Goal: Book appointment/travel/reservation

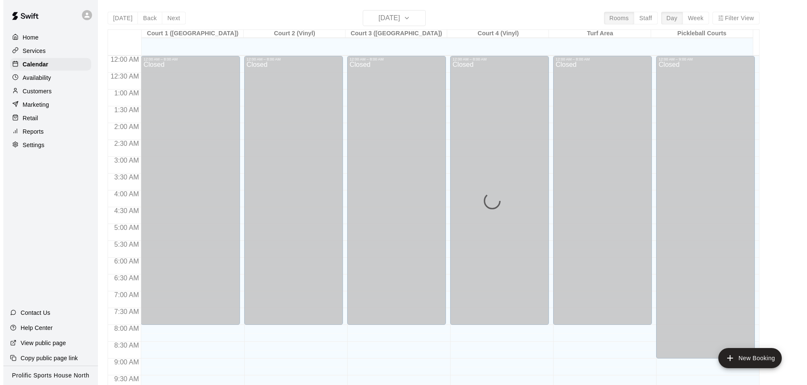
scroll to position [443, 0]
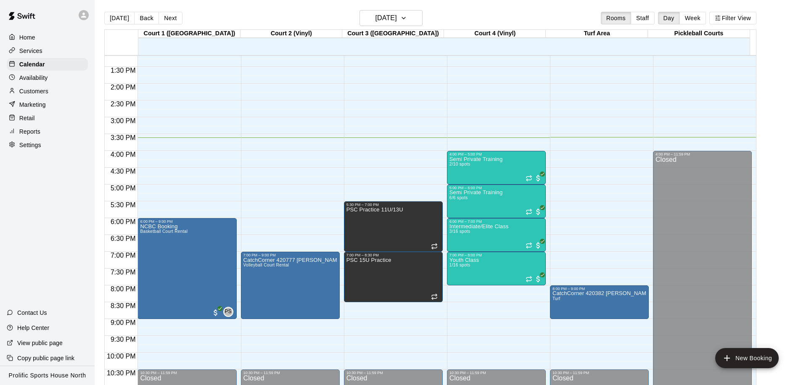
click at [84, 18] on div at bounding box center [84, 15] width 10 height 10
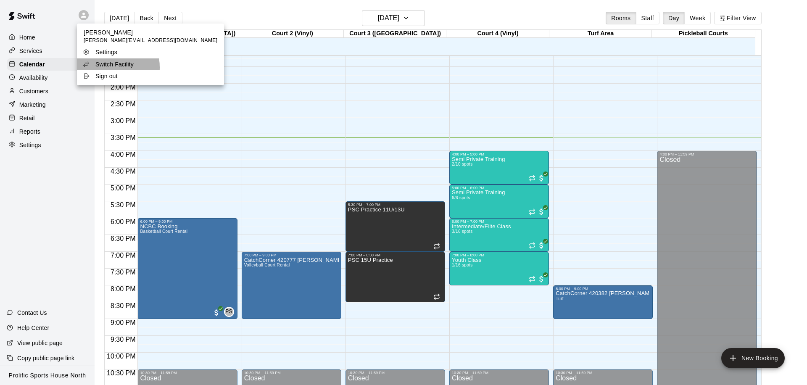
click at [97, 68] on p "Switch Facility" at bounding box center [114, 64] width 38 height 8
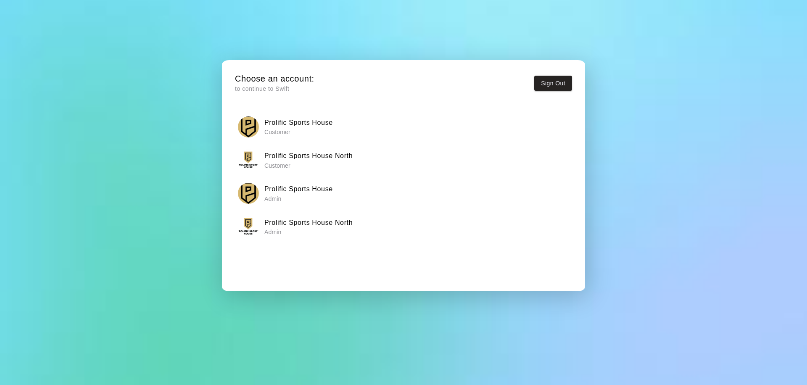
click at [321, 120] on h6 "Prolific Sports House" at bounding box center [298, 122] width 69 height 11
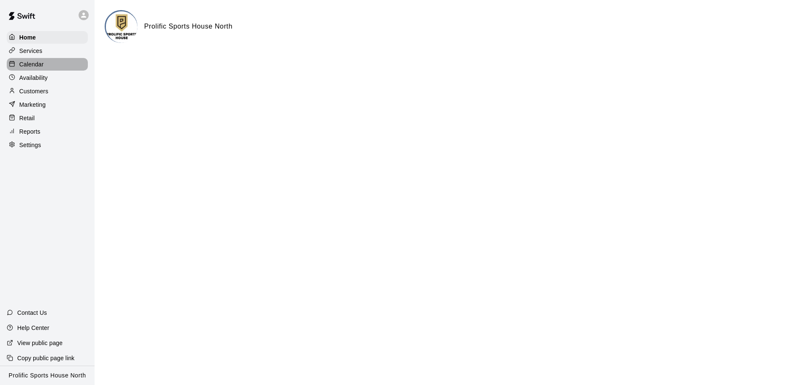
click at [26, 67] on p "Calendar" at bounding box center [31, 64] width 24 height 8
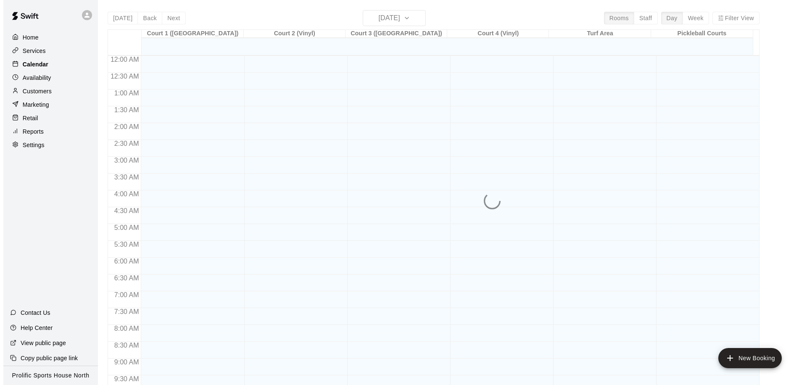
scroll to position [443, 0]
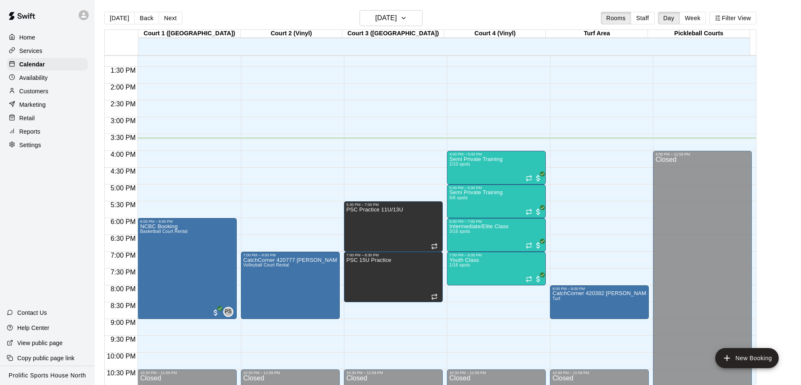
click at [82, 14] on icon at bounding box center [84, 15] width 8 height 8
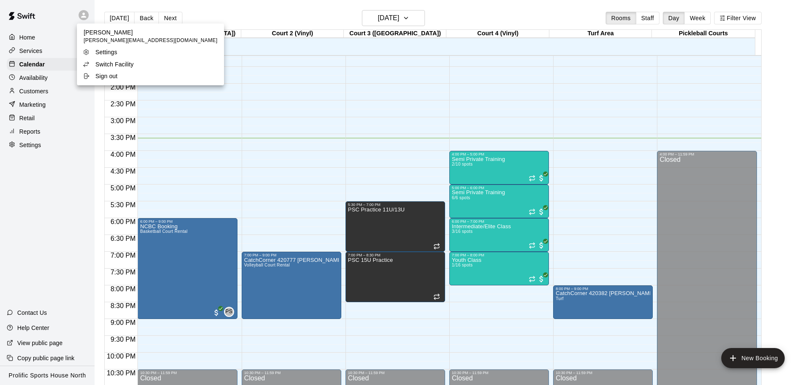
click at [110, 66] on p "Switch Facility" at bounding box center [114, 64] width 38 height 8
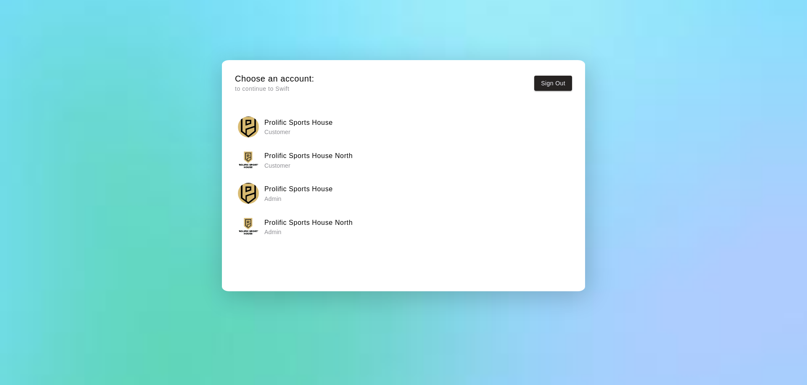
click at [312, 124] on h6 "Prolific Sports House" at bounding box center [298, 122] width 69 height 11
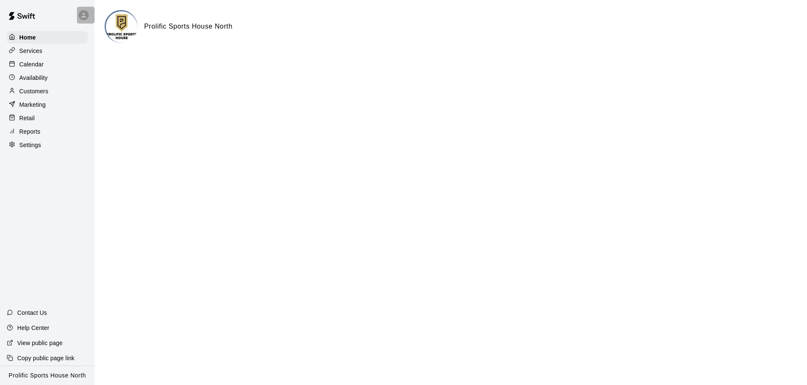
click at [86, 17] on icon at bounding box center [84, 15] width 8 height 8
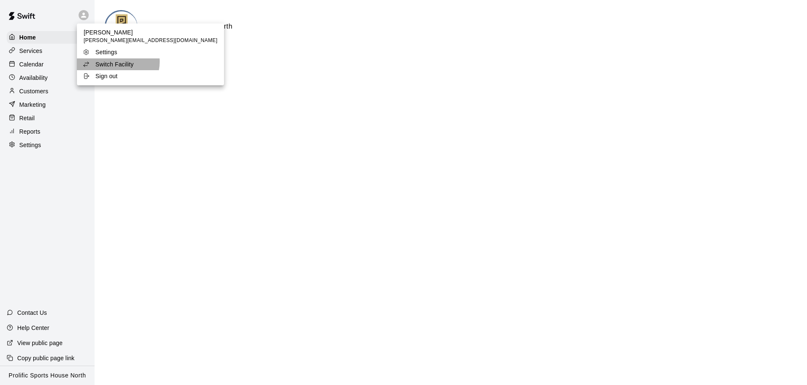
click at [116, 62] on p "Switch Facility" at bounding box center [114, 64] width 38 height 8
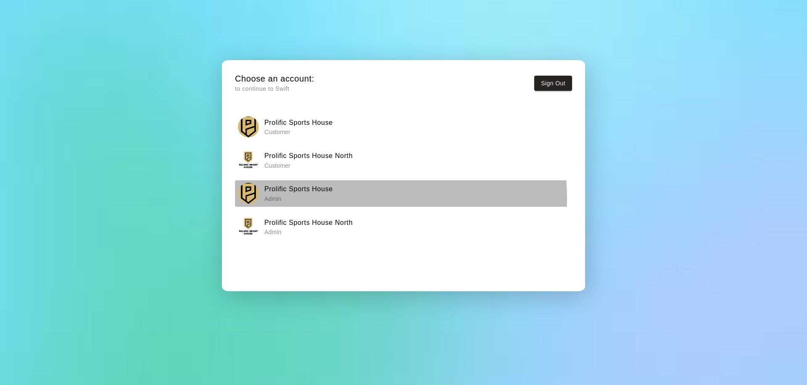
click at [315, 198] on p "Admin" at bounding box center [298, 199] width 69 height 8
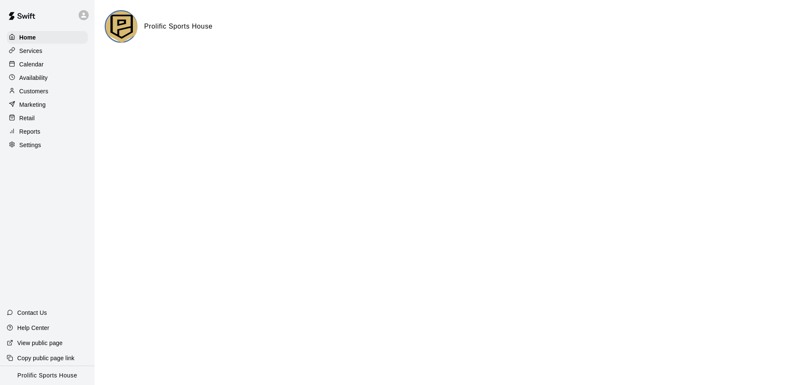
click at [34, 61] on p "Calendar" at bounding box center [31, 64] width 24 height 8
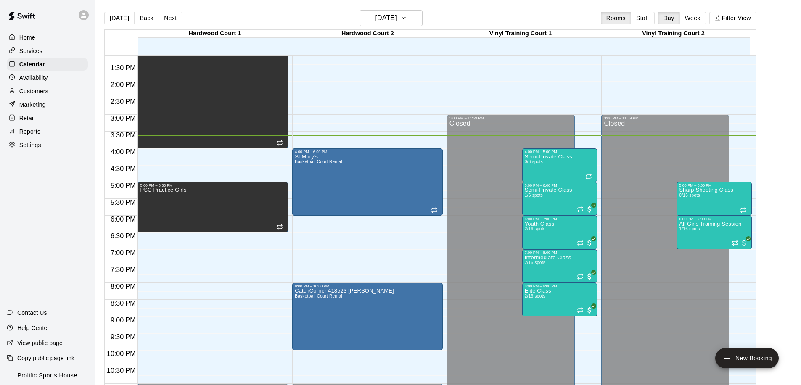
scroll to position [468, 0]
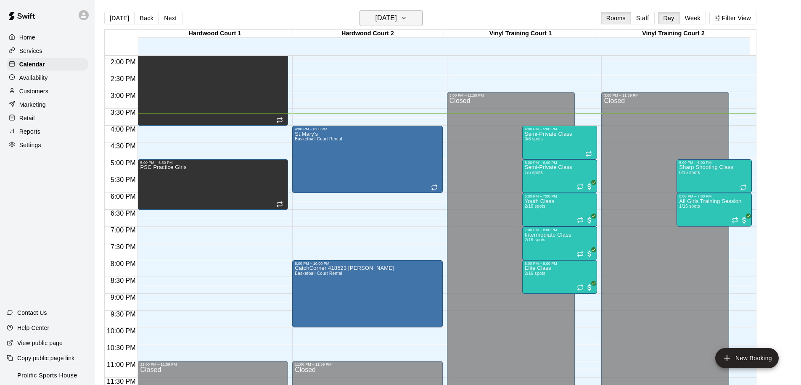
click at [387, 17] on h6 "[DATE]" at bounding box center [385, 18] width 21 height 12
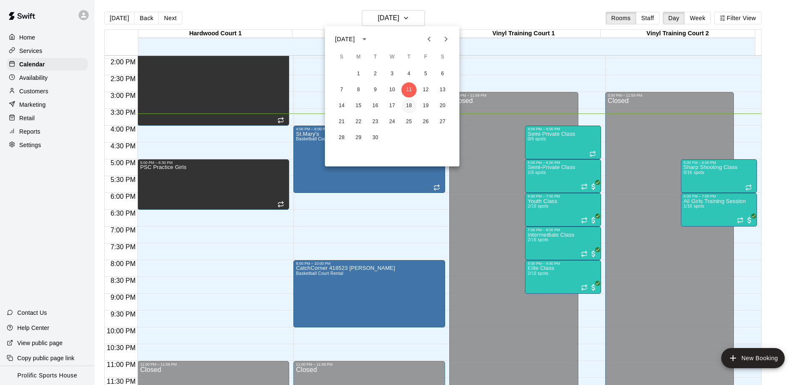
click at [410, 107] on button "18" at bounding box center [408, 105] width 15 height 15
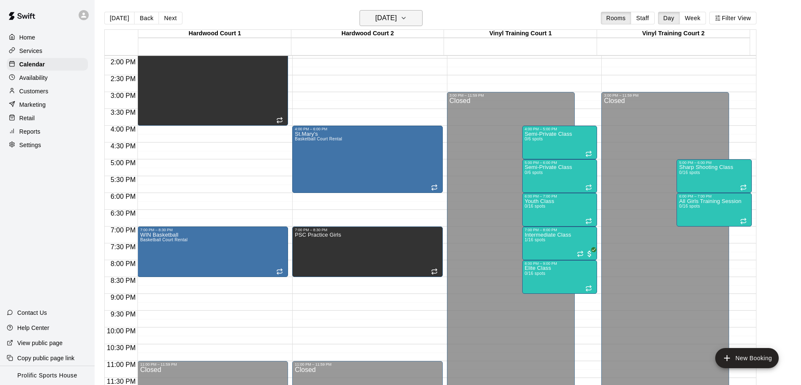
click at [394, 18] on h6 "Thursday Sep 18" at bounding box center [385, 18] width 21 height 12
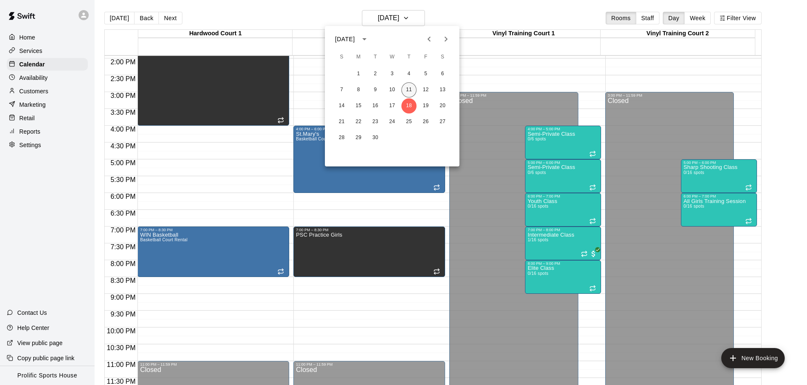
click at [408, 90] on button "11" at bounding box center [408, 89] width 15 height 15
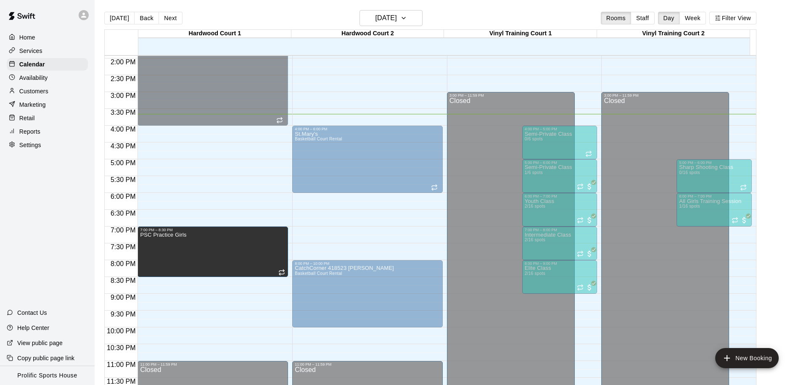
drag, startPoint x: 201, startPoint y: 175, endPoint x: 205, endPoint y: 244, distance: 69.0
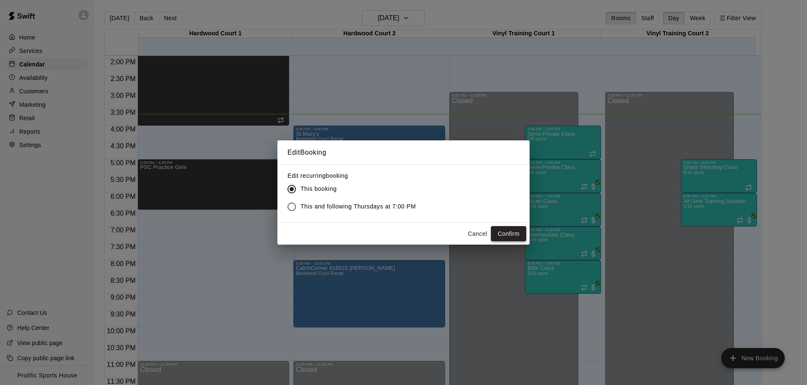
click at [504, 235] on button "Confirm" at bounding box center [508, 234] width 35 height 16
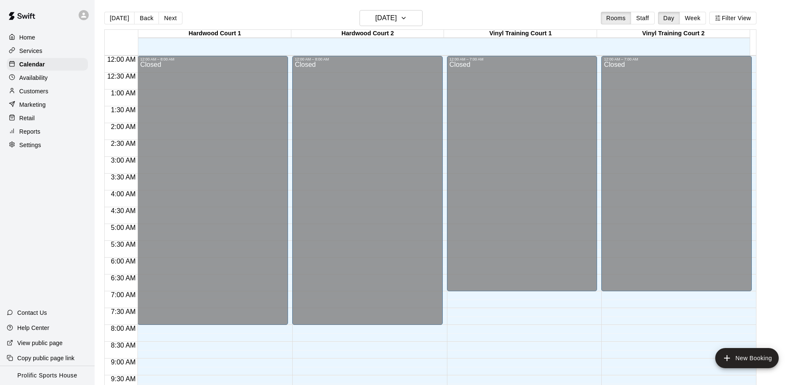
scroll to position [436, 0]
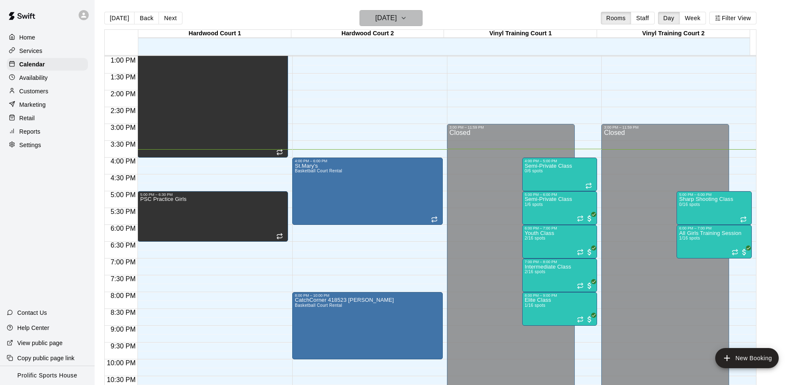
click at [405, 19] on icon "button" at bounding box center [403, 18] width 3 height 2
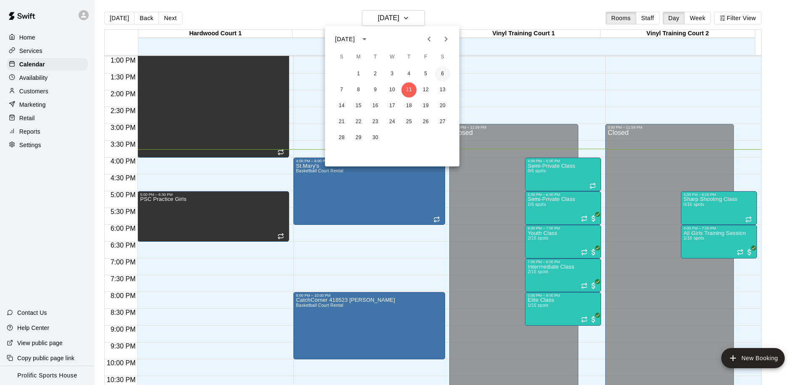
click at [440, 76] on button "6" at bounding box center [442, 73] width 15 height 15
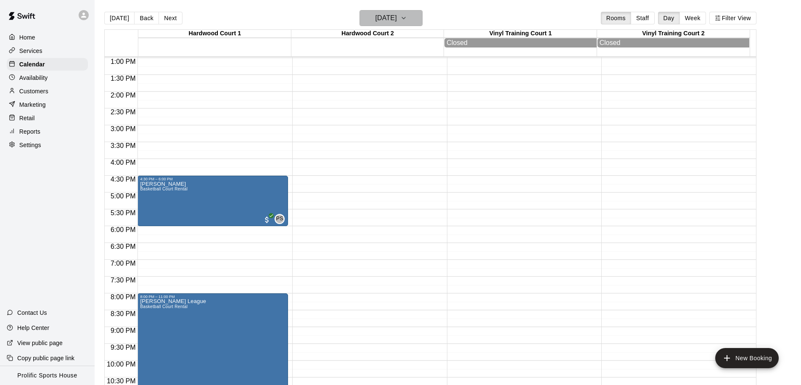
click at [422, 16] on button "[DATE]" at bounding box center [390, 18] width 63 height 16
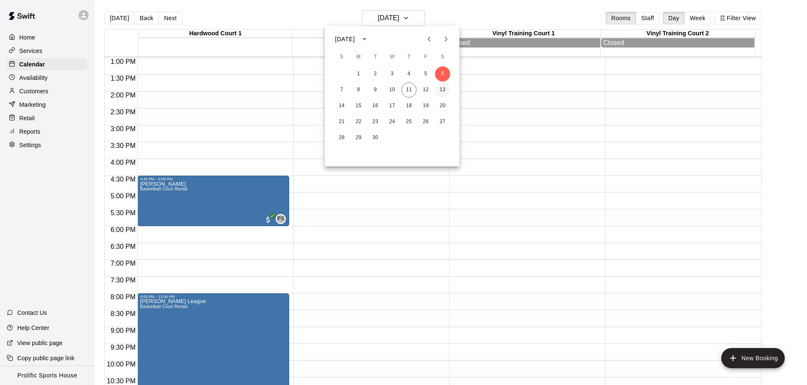
click at [442, 87] on button "13" at bounding box center [442, 89] width 15 height 15
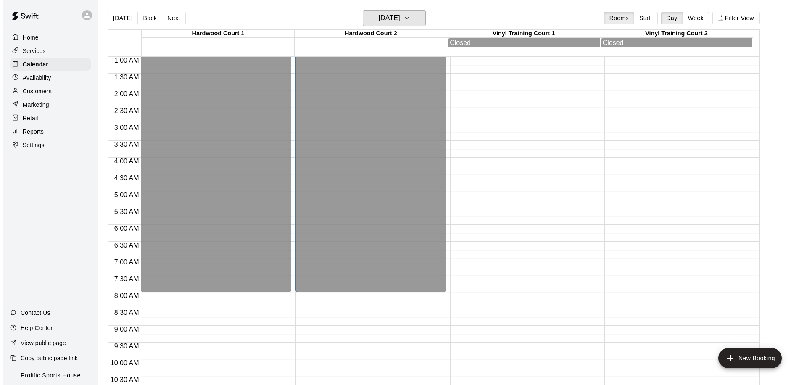
scroll to position [0, 0]
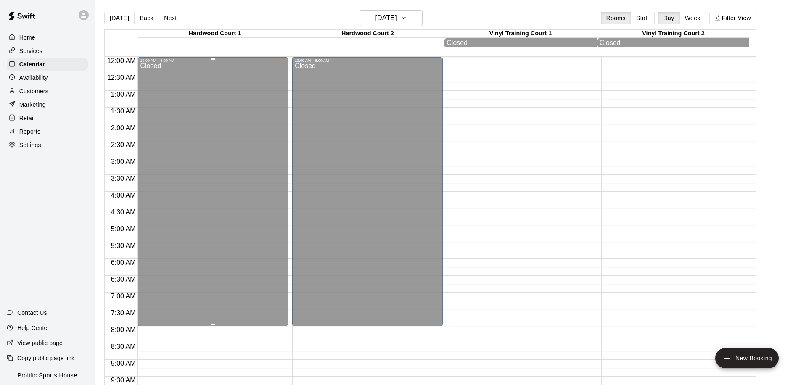
click at [148, 279] on div "Closed" at bounding box center [212, 196] width 145 height 266
click at [158, 282] on div "Closed" at bounding box center [212, 196] width 145 height 266
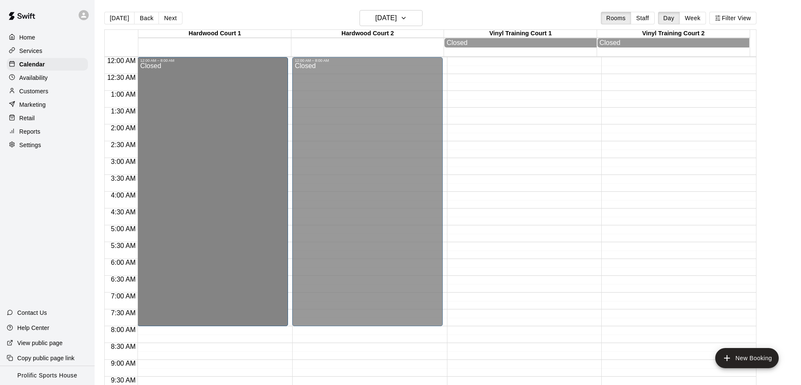
drag, startPoint x: 205, startPoint y: 282, endPoint x: 222, endPoint y: 243, distance: 42.1
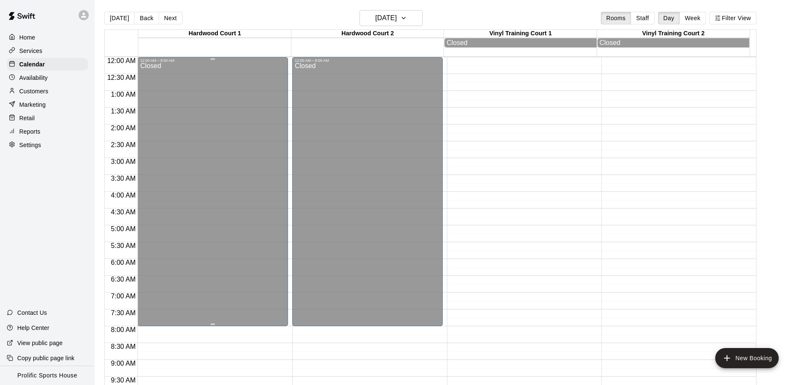
click at [148, 280] on div "Closed" at bounding box center [212, 196] width 145 height 266
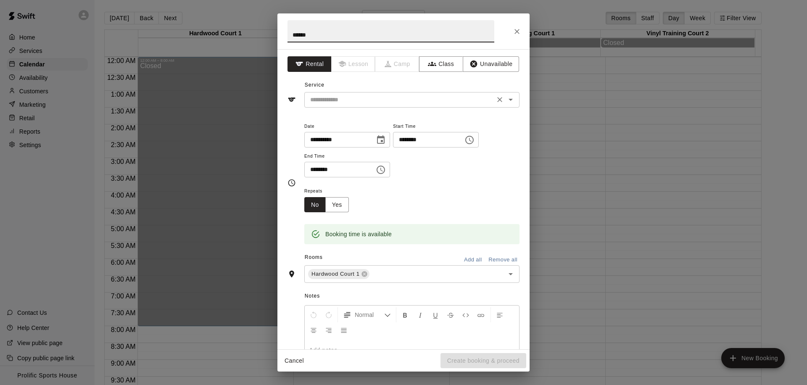
type input "******"
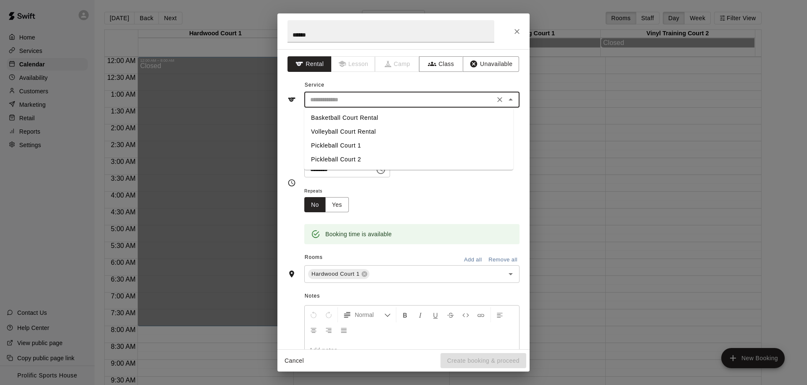
click at [334, 99] on input "text" at bounding box center [399, 100] width 185 height 11
click at [344, 118] on li "Basketball Court Rental" at bounding box center [408, 118] width 209 height 14
type input "**********"
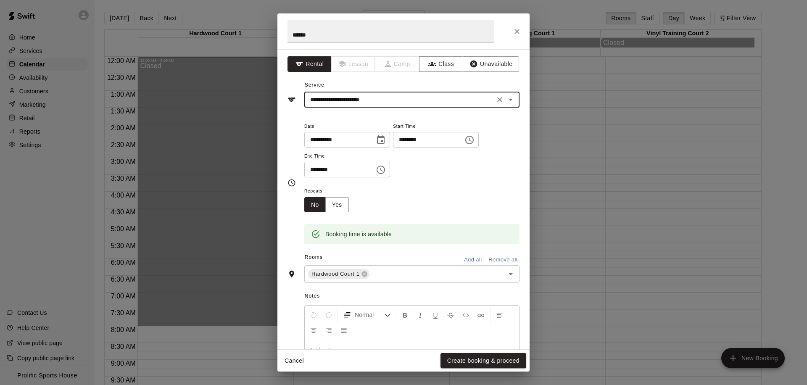
click at [430, 139] on input "********" at bounding box center [425, 140] width 65 height 16
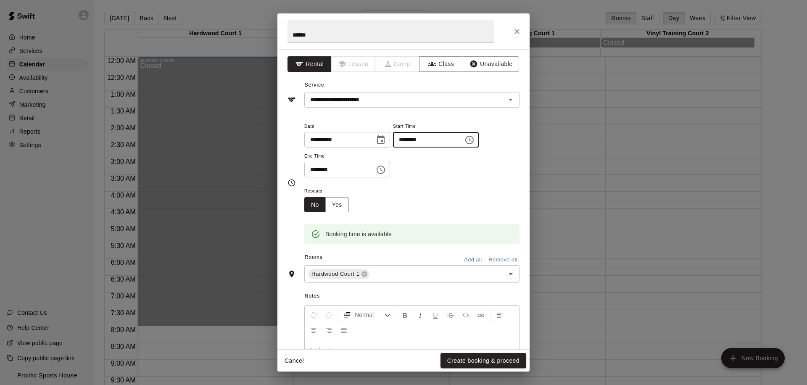
click at [474, 143] on icon "Choose time, selected time is 8:00 AM" at bounding box center [469, 140] width 8 height 8
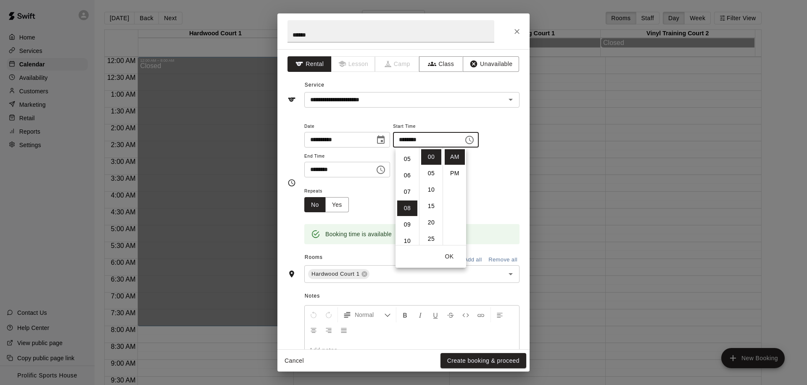
scroll to position [74, 0]
click at [401, 183] on li "06" at bounding box center [407, 182] width 20 height 16
click at [424, 229] on li "30" at bounding box center [431, 227] width 20 height 16
type input "********"
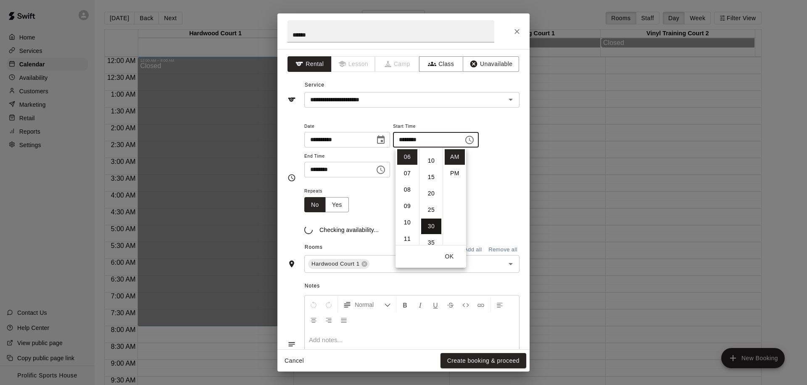
scroll to position [98, 0]
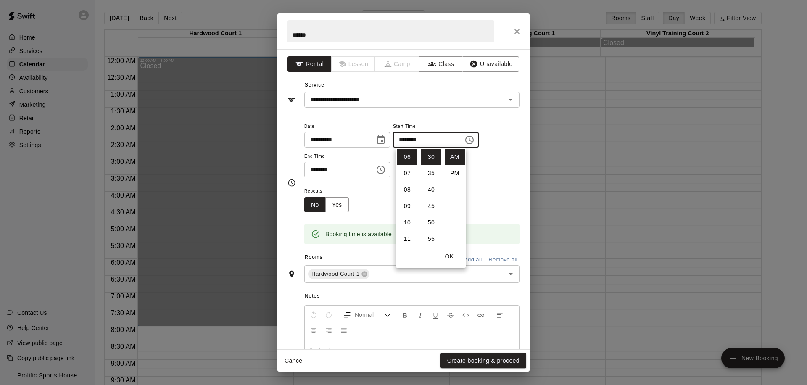
click at [453, 256] on button "OK" at bounding box center [449, 257] width 27 height 16
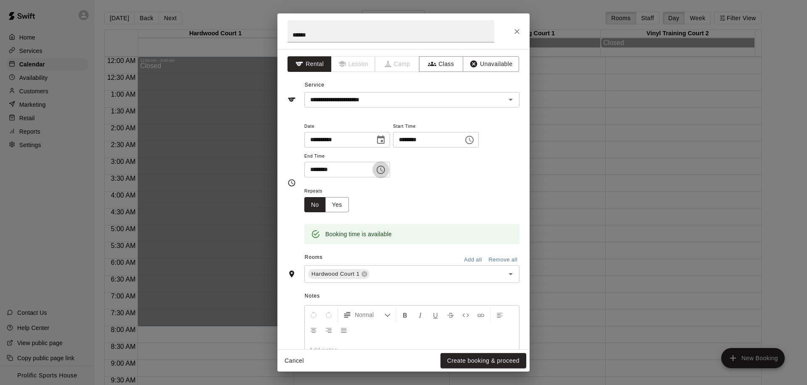
click at [382, 173] on icon "Choose time, selected time is 8:30 AM" at bounding box center [381, 170] width 8 height 8
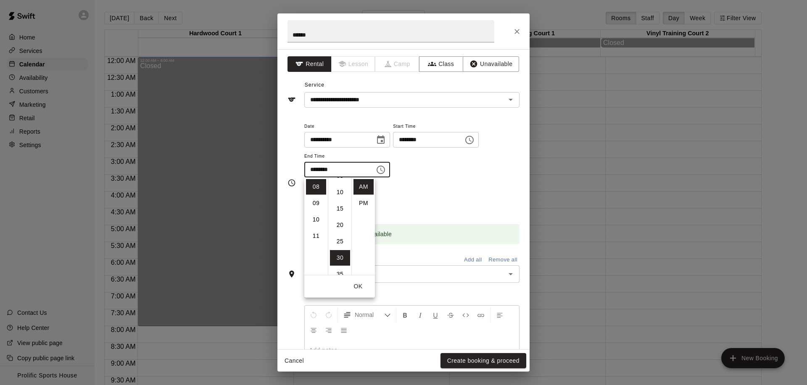
scroll to position [0, 0]
click at [340, 186] on li "00" at bounding box center [340, 187] width 20 height 16
type input "********"
click at [421, 190] on div "Repeats No Yes" at bounding box center [411, 199] width 215 height 26
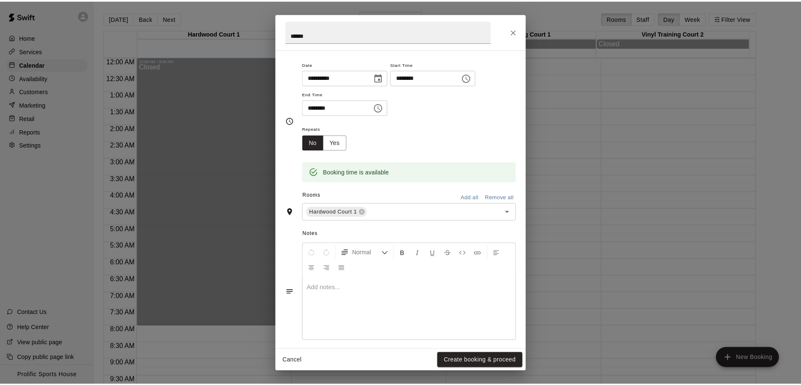
scroll to position [69, 0]
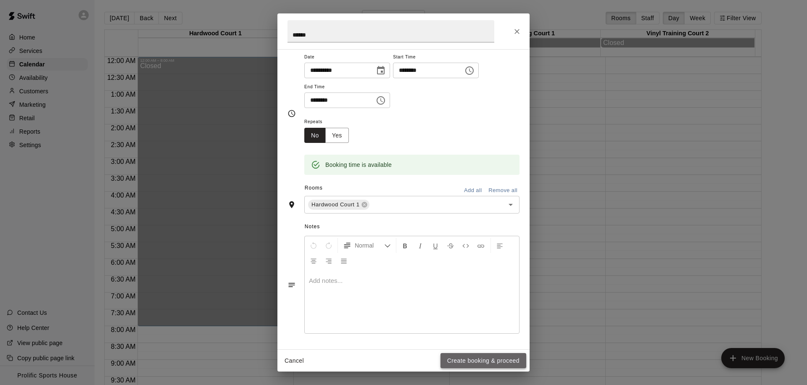
click at [476, 364] on button "Create booking & proceed" at bounding box center [483, 361] width 86 height 16
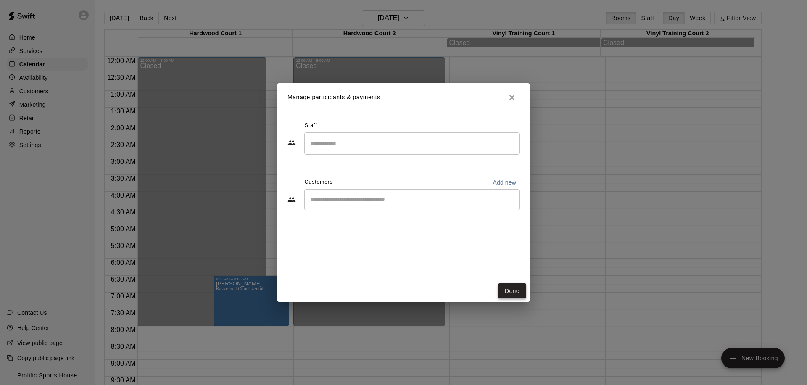
click at [516, 293] on button "Done" at bounding box center [512, 291] width 28 height 16
